Goal: Entertainment & Leisure: Consume media (video, audio)

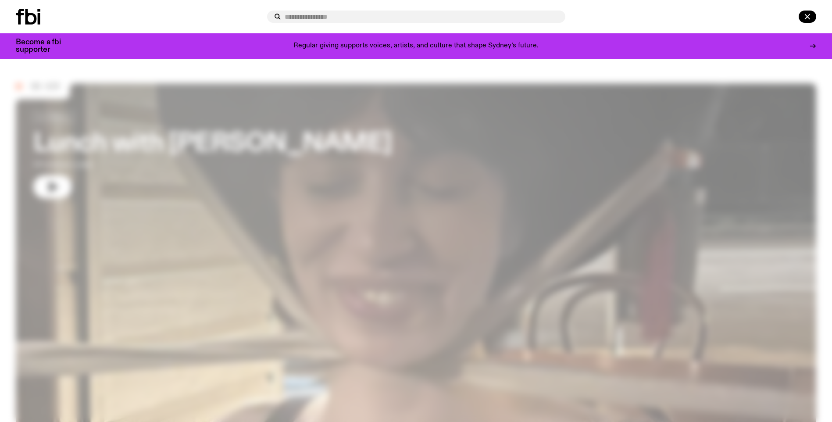
click at [358, 18] on input "text" at bounding box center [422, 16] width 274 height 7
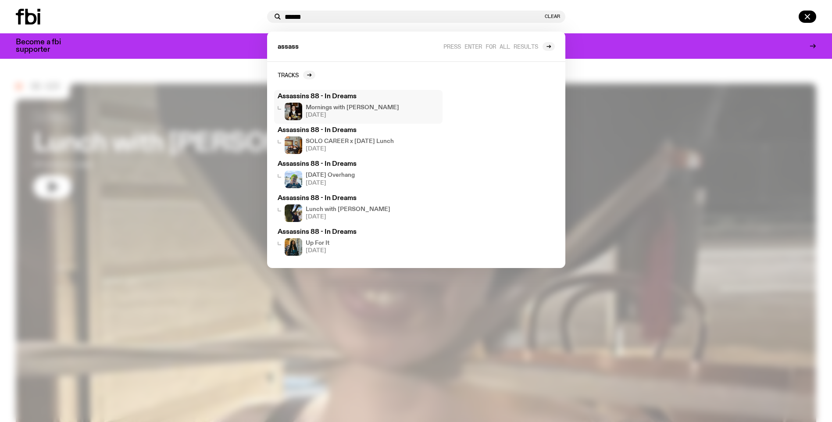
type input "******"
click at [361, 96] on h3 "Assassins 88 - In Dreams" at bounding box center [358, 96] width 161 height 7
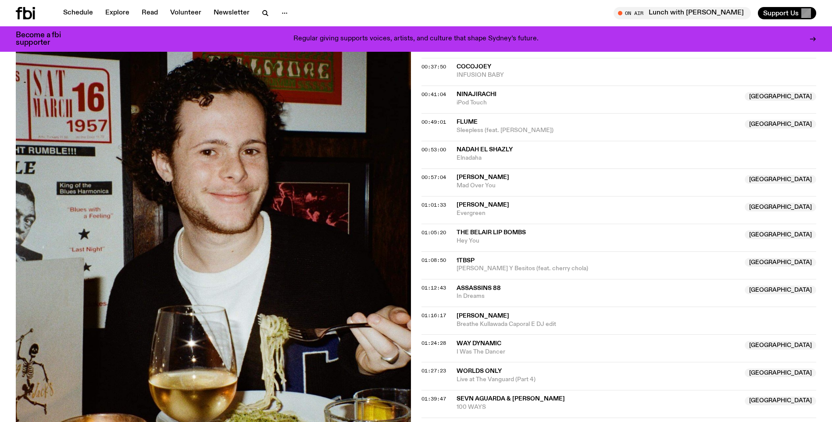
scroll to position [567, 0]
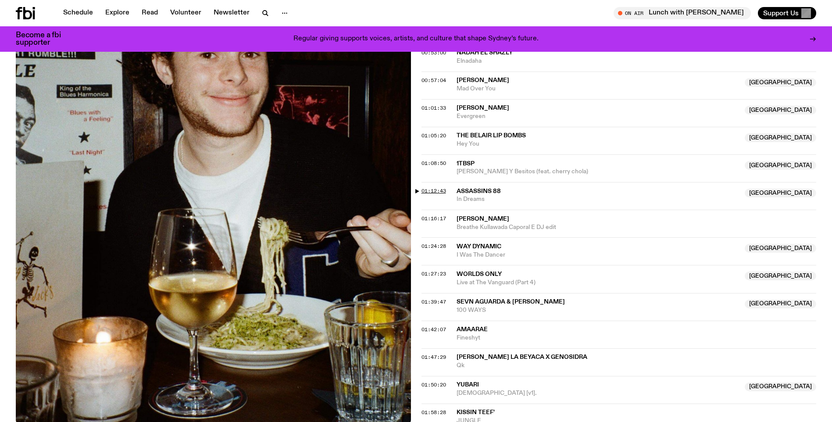
click at [435, 188] on span "01:12:43" at bounding box center [433, 190] width 25 height 7
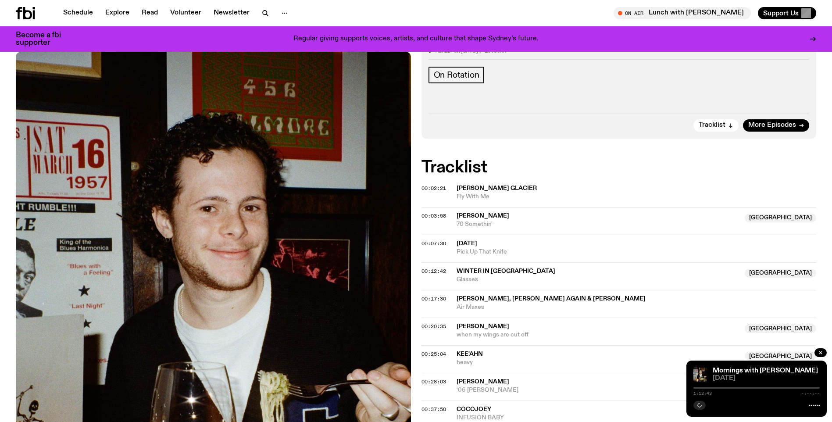
scroll to position [0, 0]
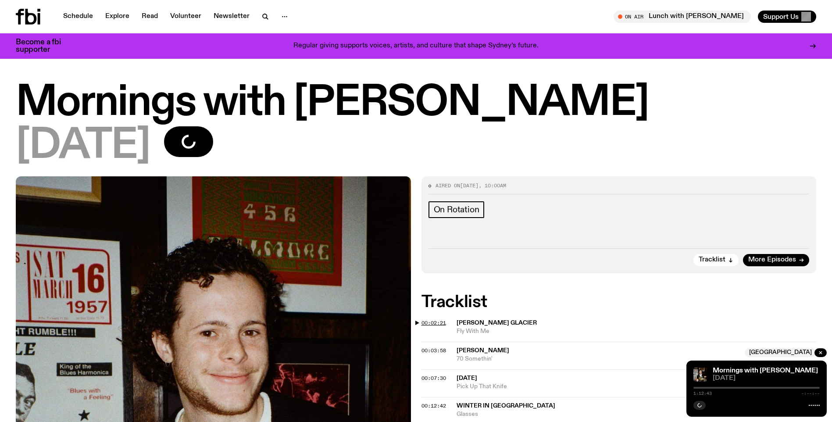
click at [438, 321] on span "00:02:21" at bounding box center [433, 322] width 25 height 7
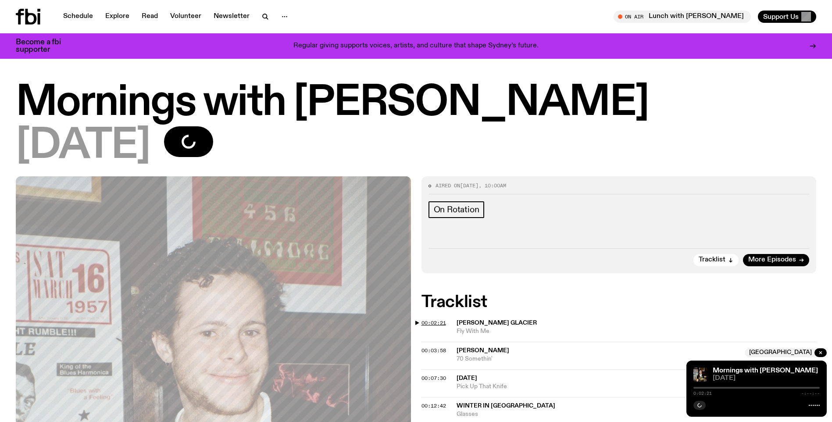
click at [436, 323] on span "00:02:21" at bounding box center [433, 322] width 25 height 7
click at [426, 321] on span "00:02:21" at bounding box center [433, 322] width 25 height 7
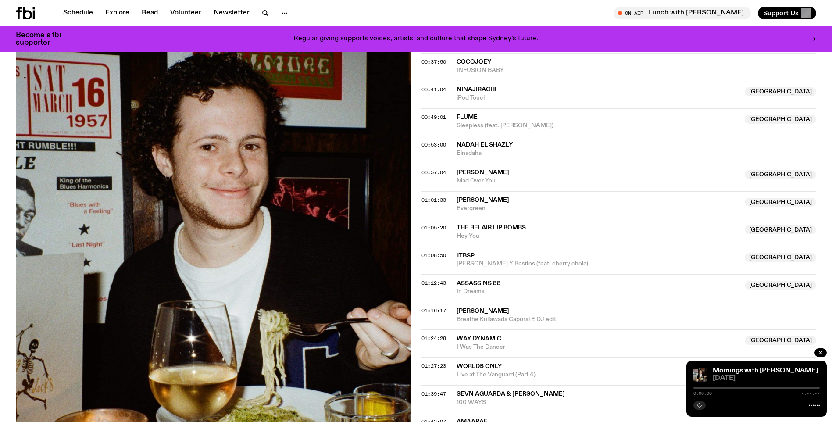
scroll to position [478, 0]
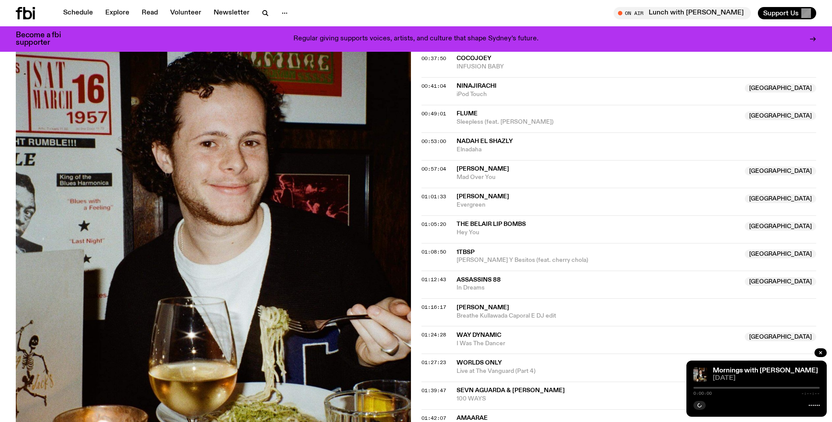
click at [514, 392] on span "Sevn Aguarda & [PERSON_NAME]" at bounding box center [510, 390] width 108 height 6
click at [514, 392] on div "Copied" at bounding box center [597, 394] width 283 height 17
click at [431, 387] on span "01:39:47" at bounding box center [433, 390] width 25 height 7
